Goal: Navigation & Orientation: Find specific page/section

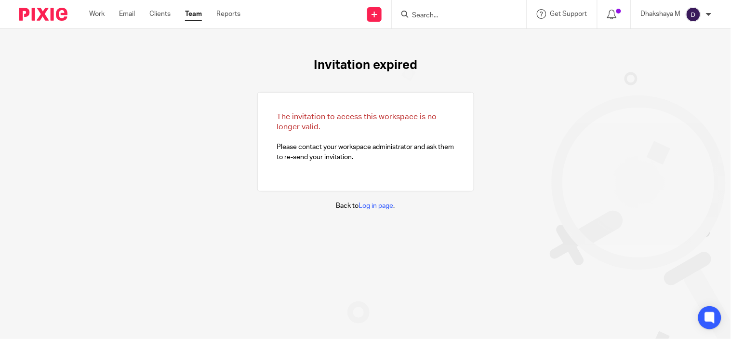
click at [442, 13] on input "Search" at bounding box center [454, 16] width 87 height 9
click at [442, 12] on input "Search" at bounding box center [454, 16] width 87 height 9
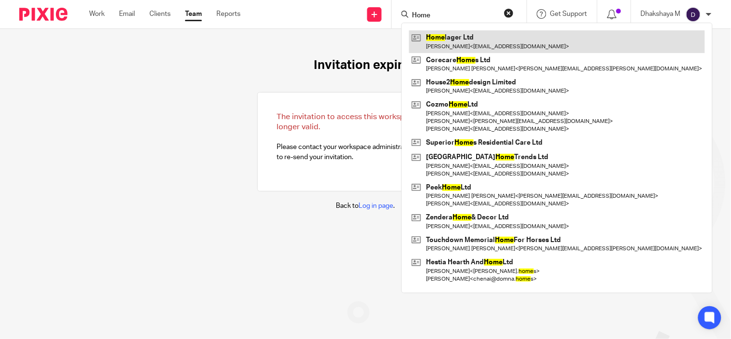
type input "Home"
click at [454, 44] on link at bounding box center [557, 41] width 296 height 22
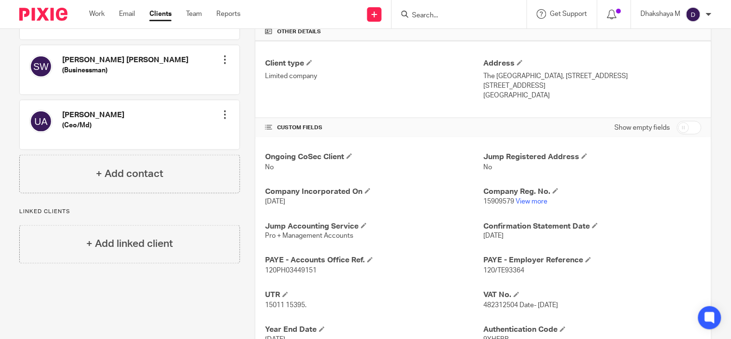
scroll to position [233, 0]
click at [529, 204] on link "View more" at bounding box center [532, 201] width 32 height 7
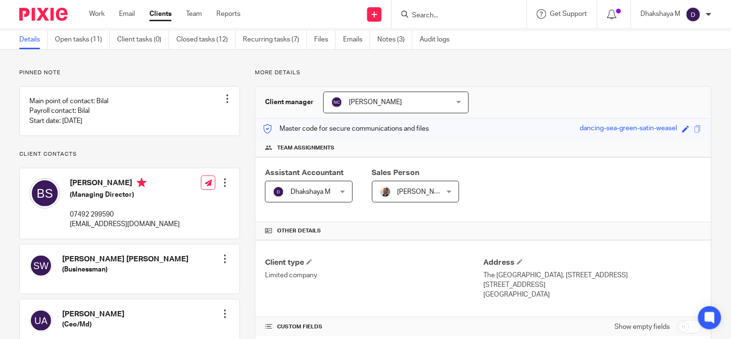
scroll to position [32, 0]
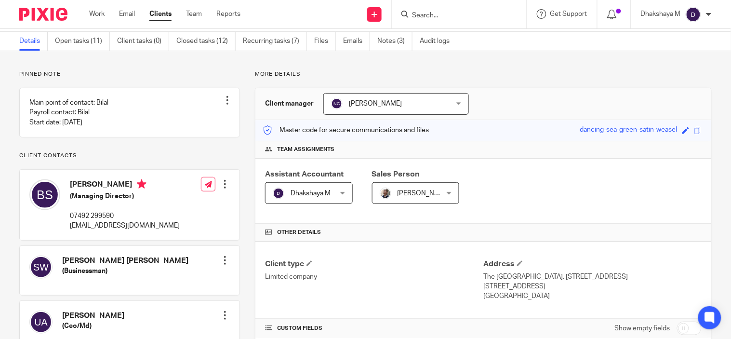
click at [425, 16] on input "Search" at bounding box center [454, 16] width 87 height 9
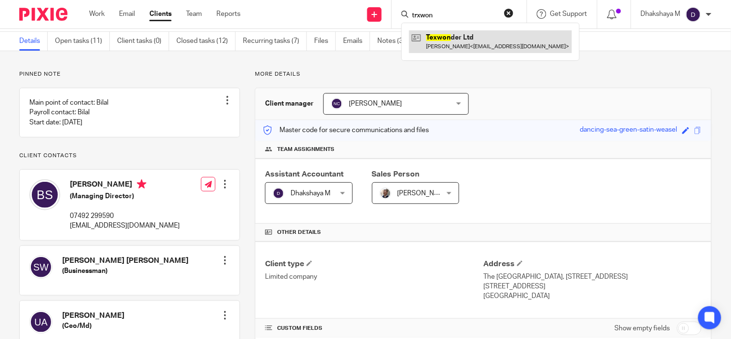
type input "trxwon"
click at [430, 39] on link at bounding box center [490, 41] width 163 height 22
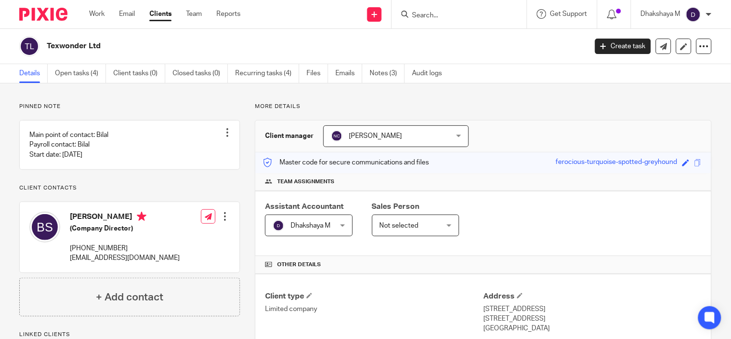
scroll to position [185, 0]
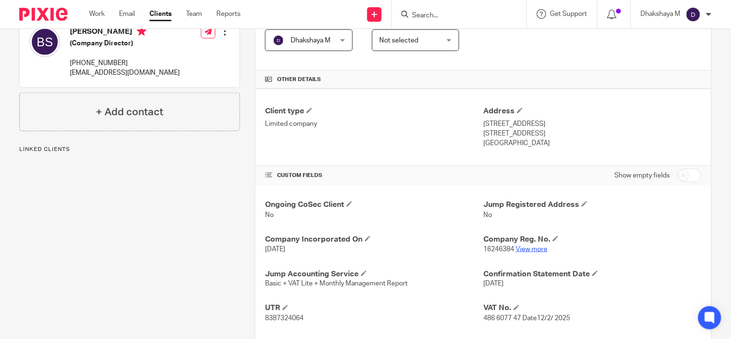
click at [527, 248] on link "View more" at bounding box center [532, 249] width 32 height 7
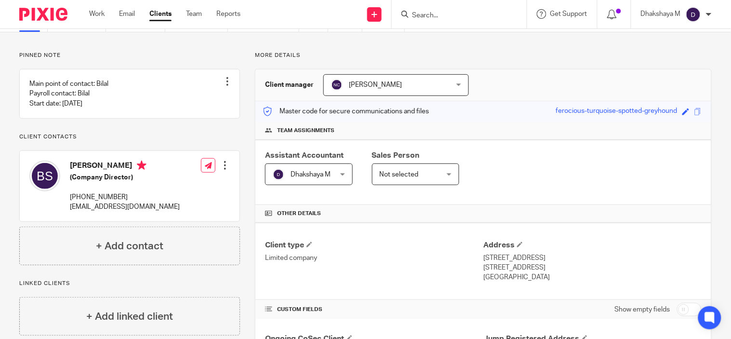
scroll to position [0, 0]
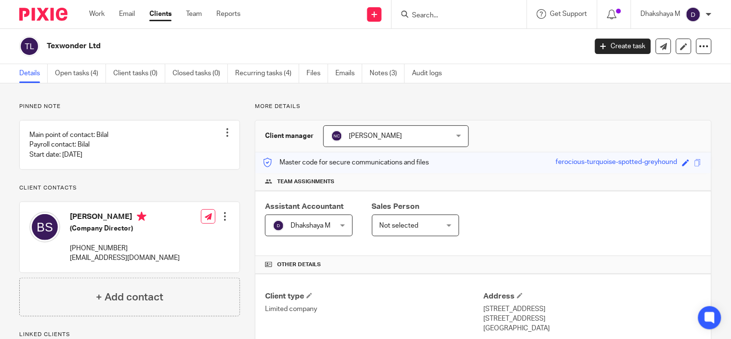
click at [443, 18] on input "Search" at bounding box center [454, 16] width 87 height 9
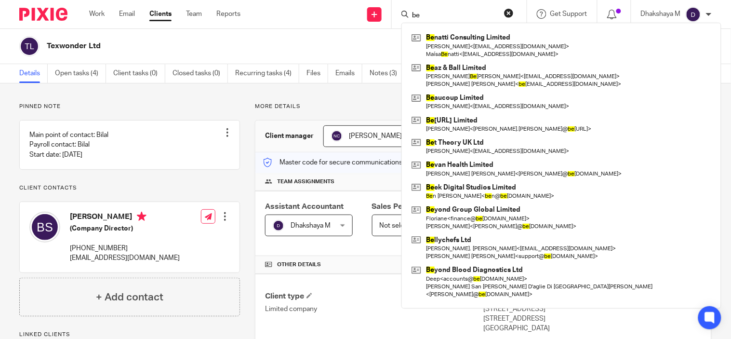
type input "b"
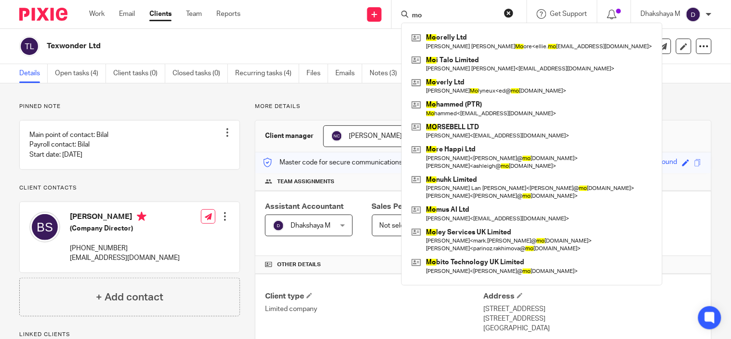
type input "m"
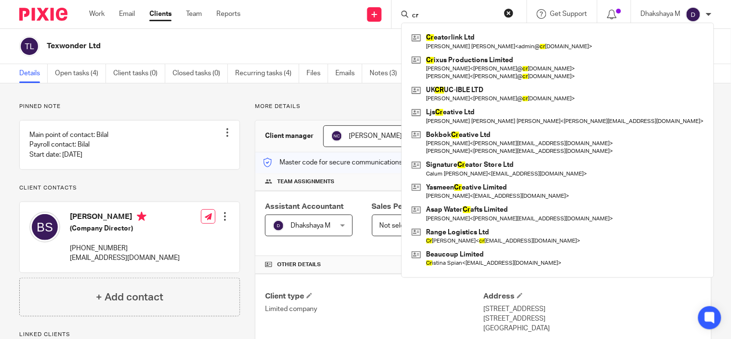
type input "c"
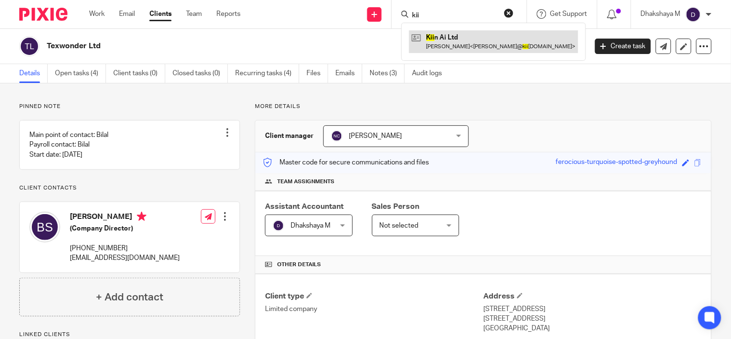
type input "kii"
click at [507, 35] on link at bounding box center [493, 41] width 169 height 22
